Goal: Transaction & Acquisition: Purchase product/service

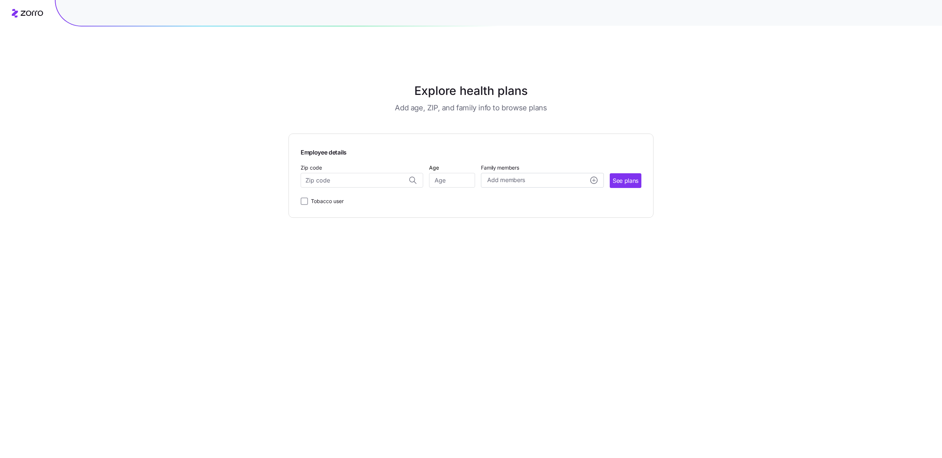
click at [187, 225] on div "Explore health plans Add age, ZIP, and family info to browse plans Employee det…" at bounding box center [471, 246] width 942 height 458
drag, startPoint x: 453, startPoint y: 158, endPoint x: 426, endPoint y: 161, distance: 26.6
click at [452, 173] on input "Age" at bounding box center [452, 180] width 46 height 15
click at [362, 173] on input "Zip code" at bounding box center [362, 180] width 123 height 15
click at [358, 192] on div "[GEOGRAPHIC_DATA], [GEOGRAPHIC_DATA]" at bounding box center [361, 199] width 115 height 15
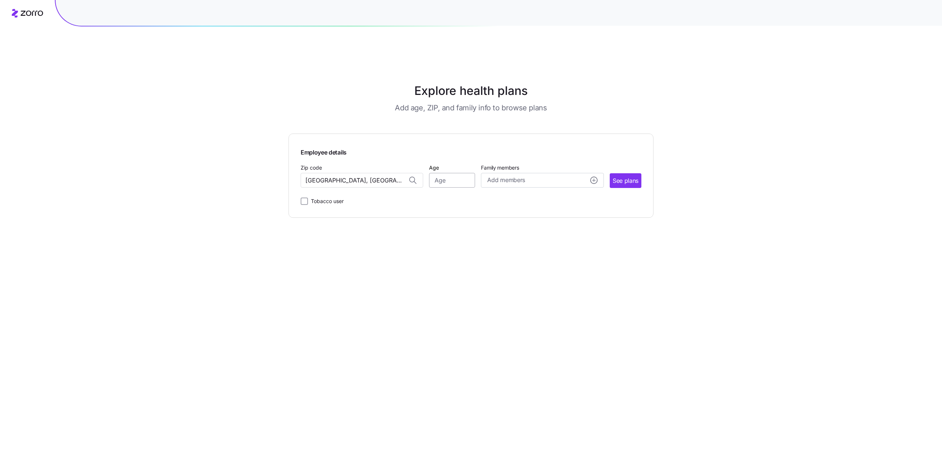
type input "[GEOGRAPHIC_DATA], [GEOGRAPHIC_DATA]"
click at [445, 173] on input "Age" at bounding box center [452, 180] width 46 height 15
type input "38"
click at [613, 176] on span "See plans" at bounding box center [626, 180] width 26 height 9
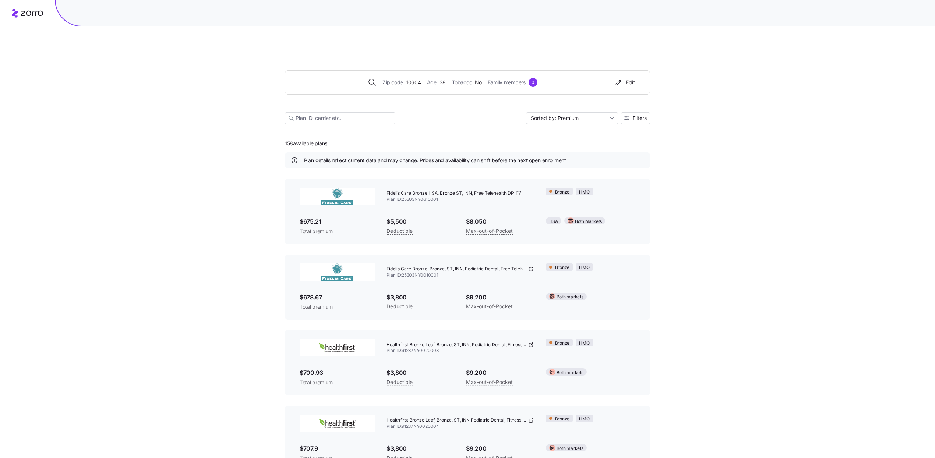
click at [629, 93] on div "Zip code 10604 Age [DEMOGRAPHIC_DATA] Tobacco No Family members 0 Edit Sorted b…" at bounding box center [467, 88] width 365 height 89
click at [631, 112] on button "Filters" at bounding box center [635, 118] width 29 height 12
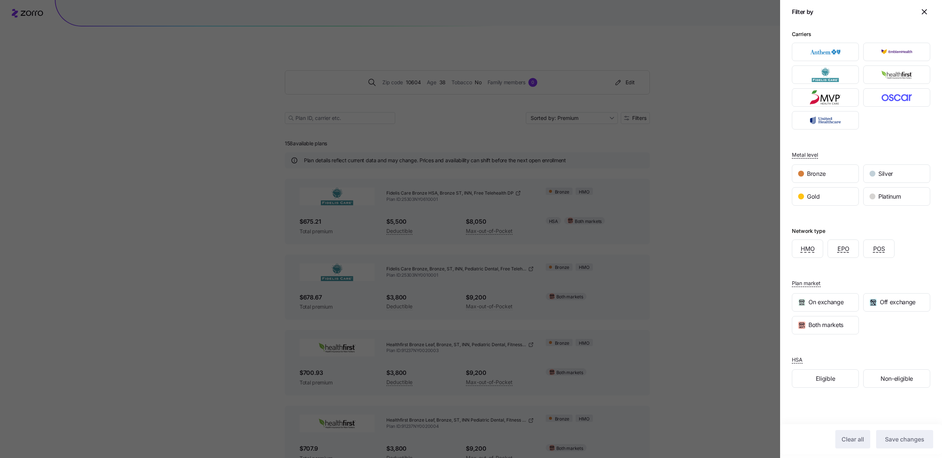
click at [926, 8] on icon "button" at bounding box center [924, 11] width 9 height 9
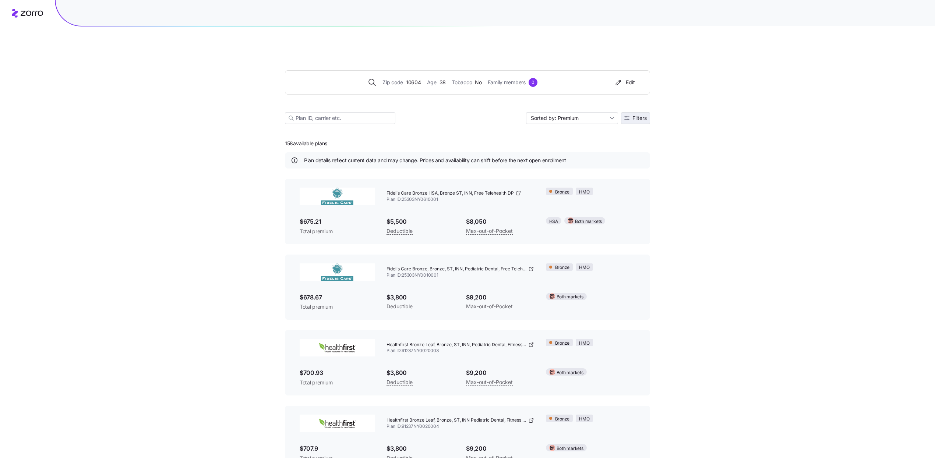
click at [646, 112] on button "Filters" at bounding box center [635, 118] width 29 height 12
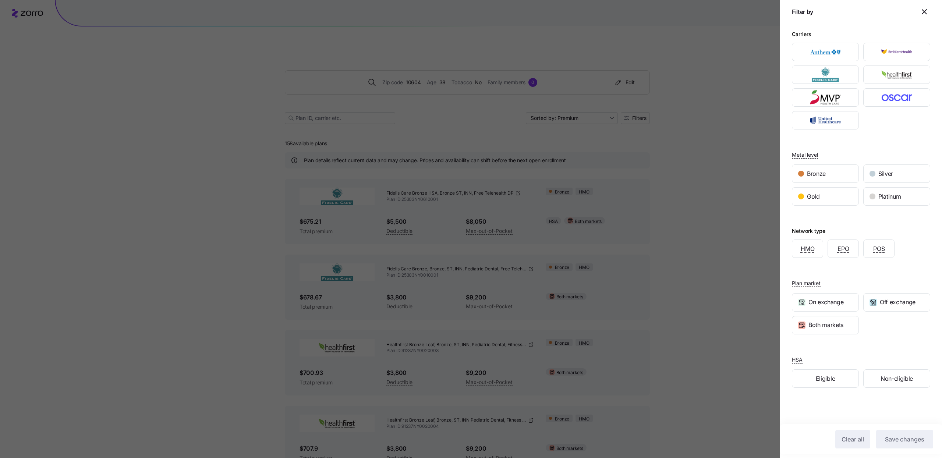
click at [927, 11] on icon "button" at bounding box center [924, 11] width 9 height 9
